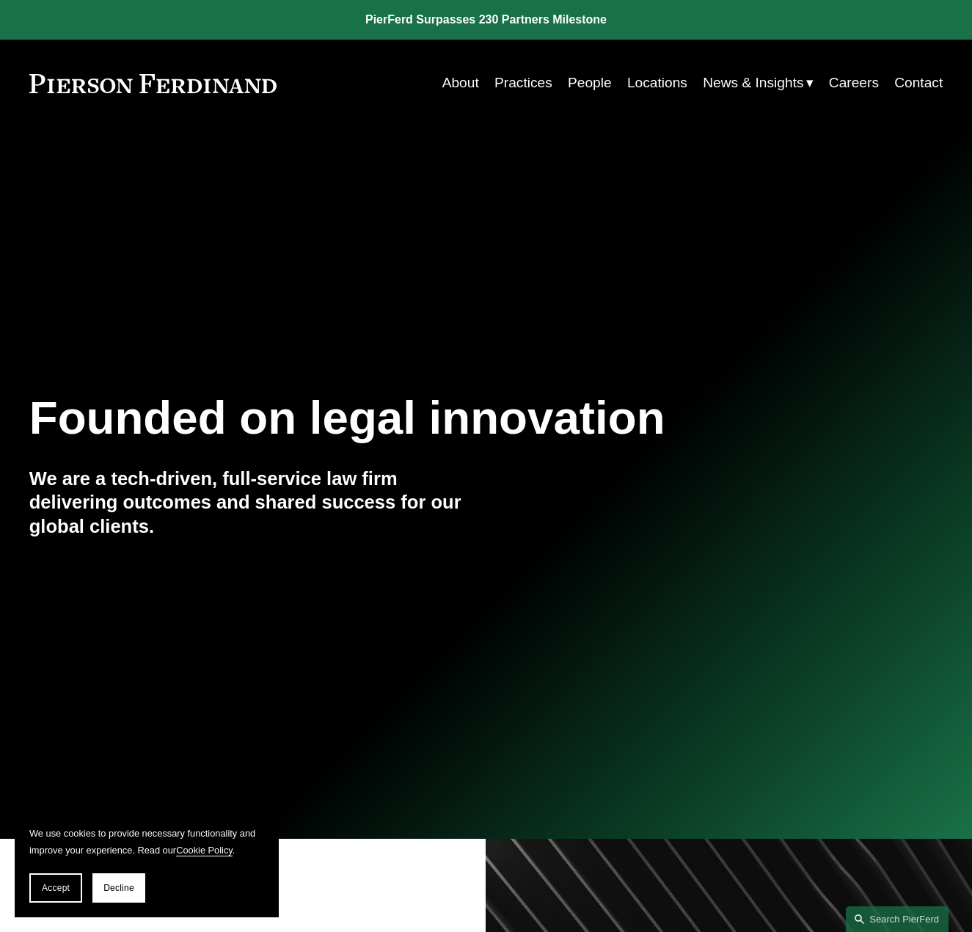
click at [849, 85] on link "Careers" at bounding box center [854, 83] width 50 height 28
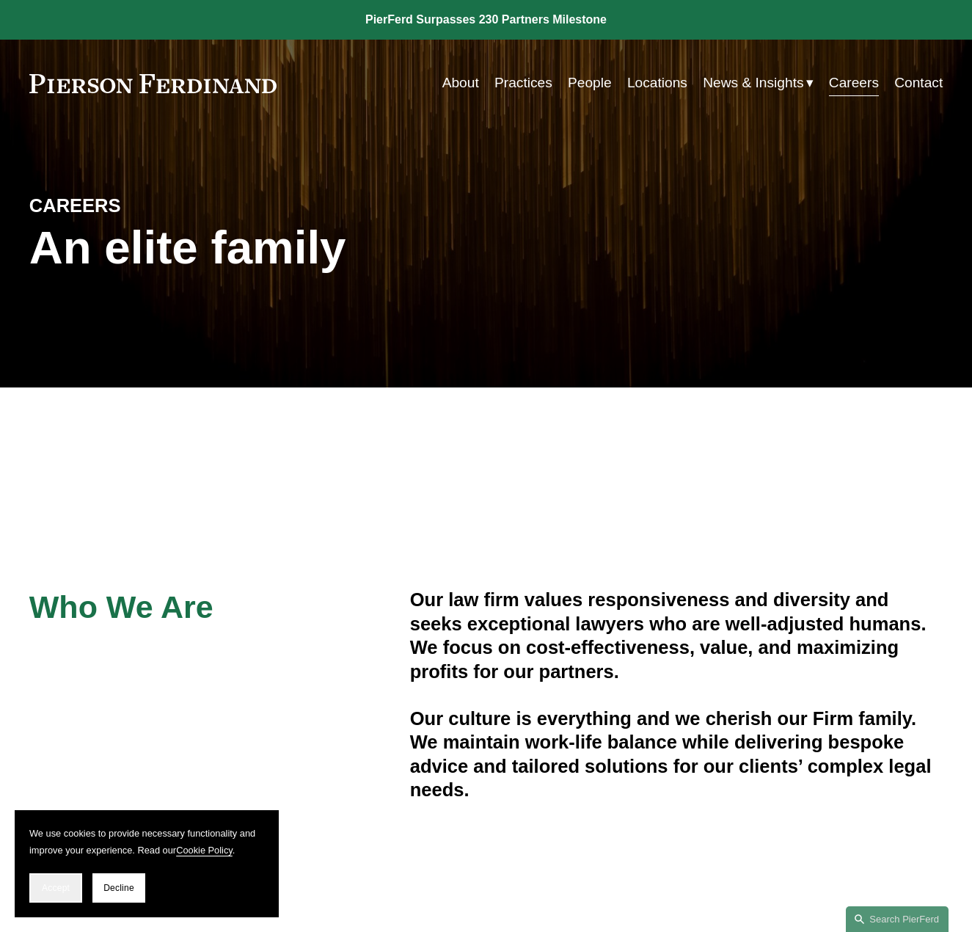
click at [49, 884] on span "Accept" at bounding box center [56, 887] width 28 height 10
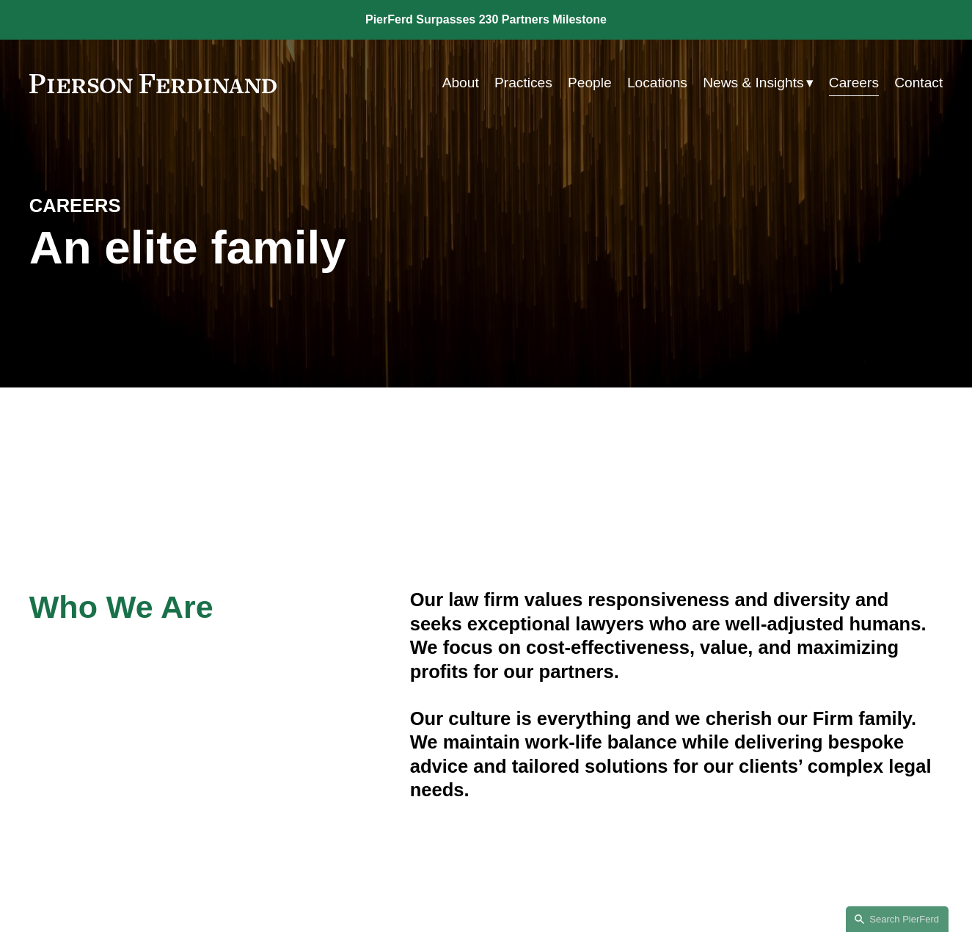
click at [915, 87] on link "Contact" at bounding box center [918, 83] width 48 height 28
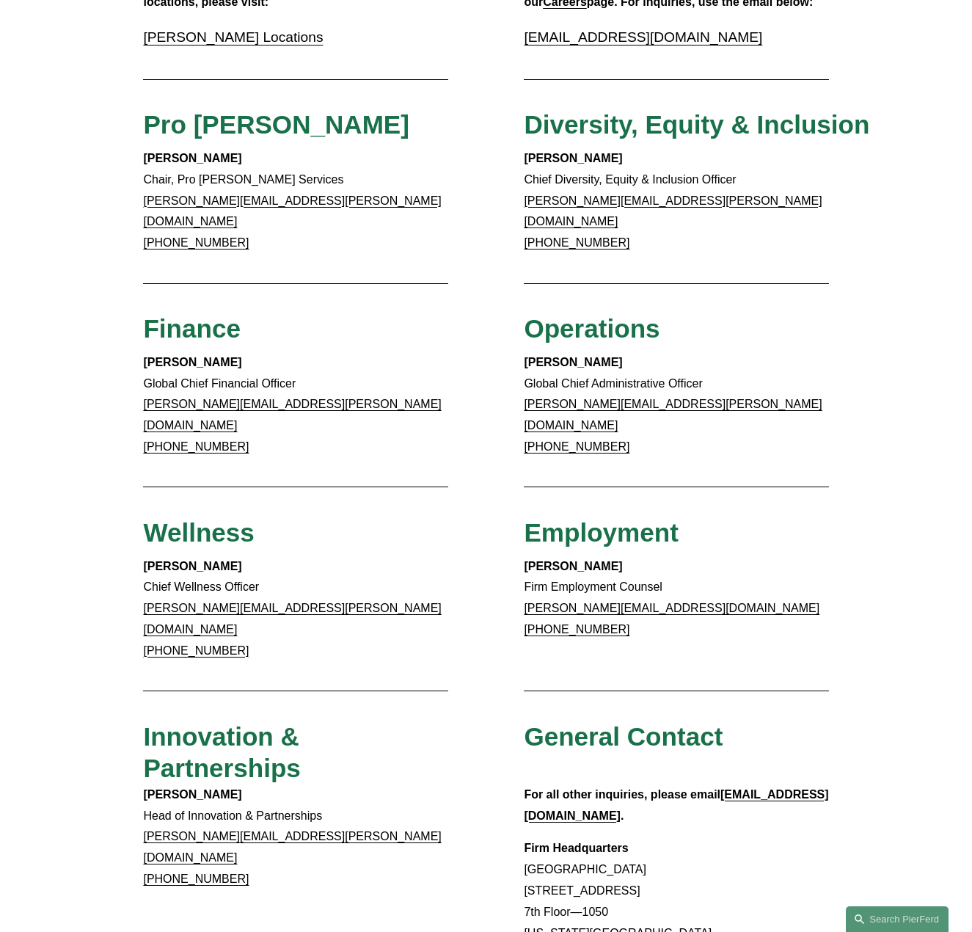
scroll to position [733, 0]
